Goal: Find specific page/section: Find specific page/section

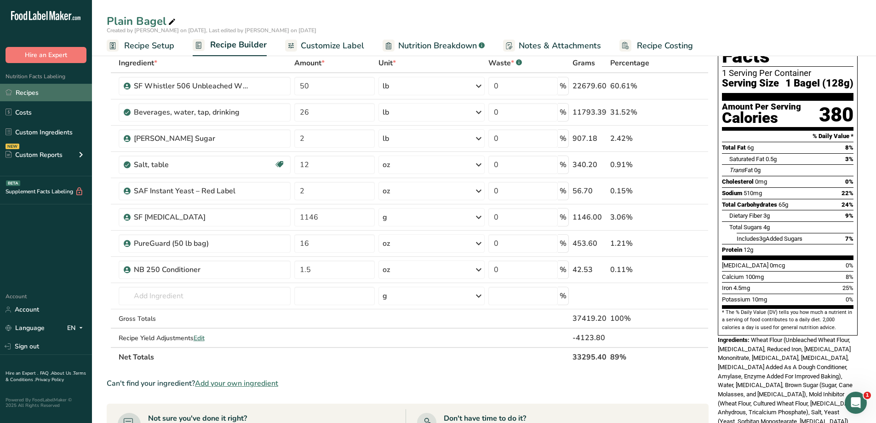
click at [46, 92] on link "Recipes" at bounding box center [46, 92] width 92 height 17
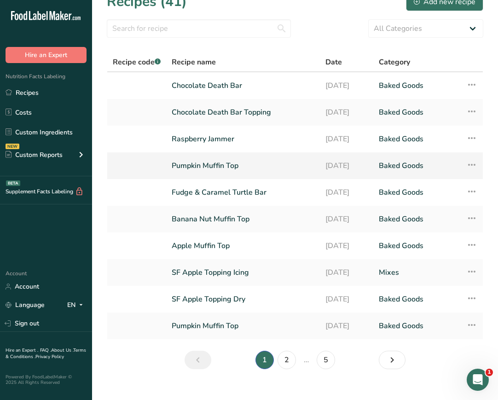
scroll to position [29, 0]
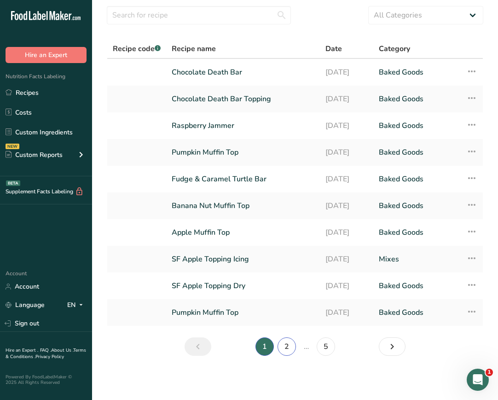
click at [281, 346] on link "2" at bounding box center [286, 346] width 18 height 18
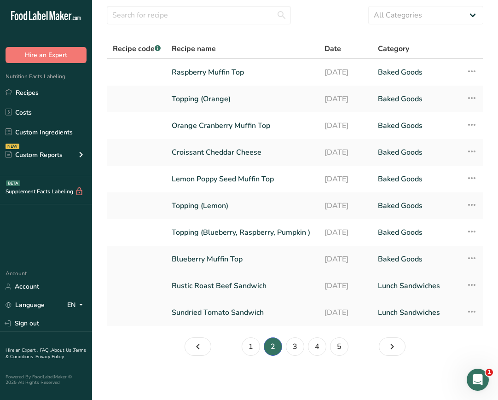
click at [276, 289] on link "Rustic Roast Beef Sandwich" at bounding box center [243, 285] width 142 height 19
